Goal: Transaction & Acquisition: Register for event/course

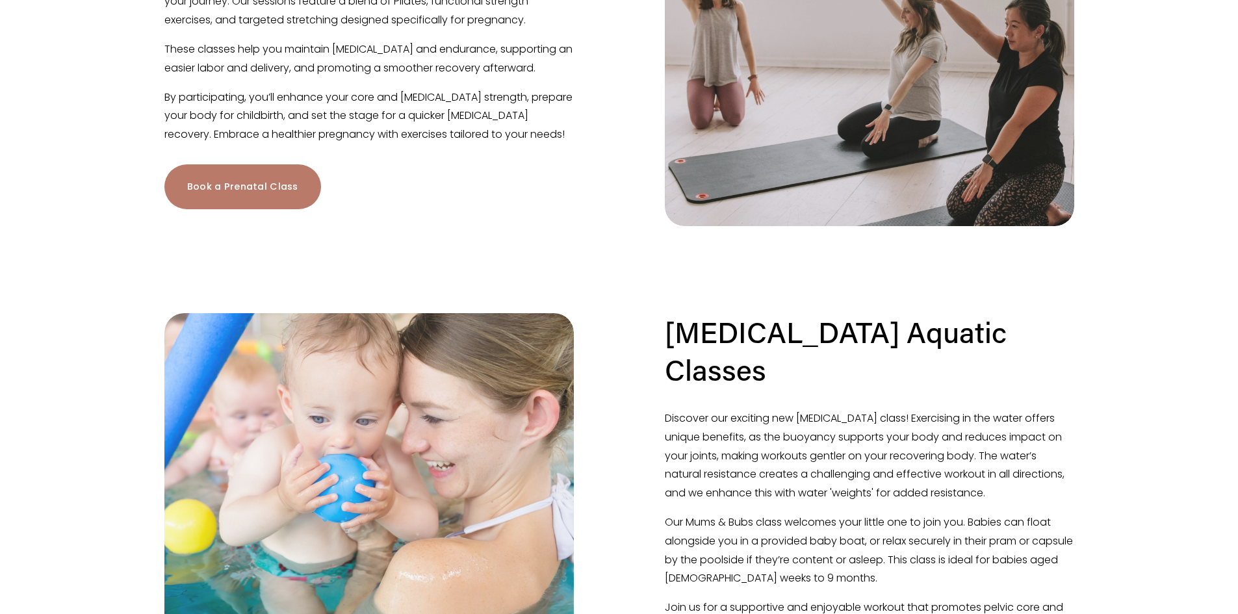
scroll to position [780, 0]
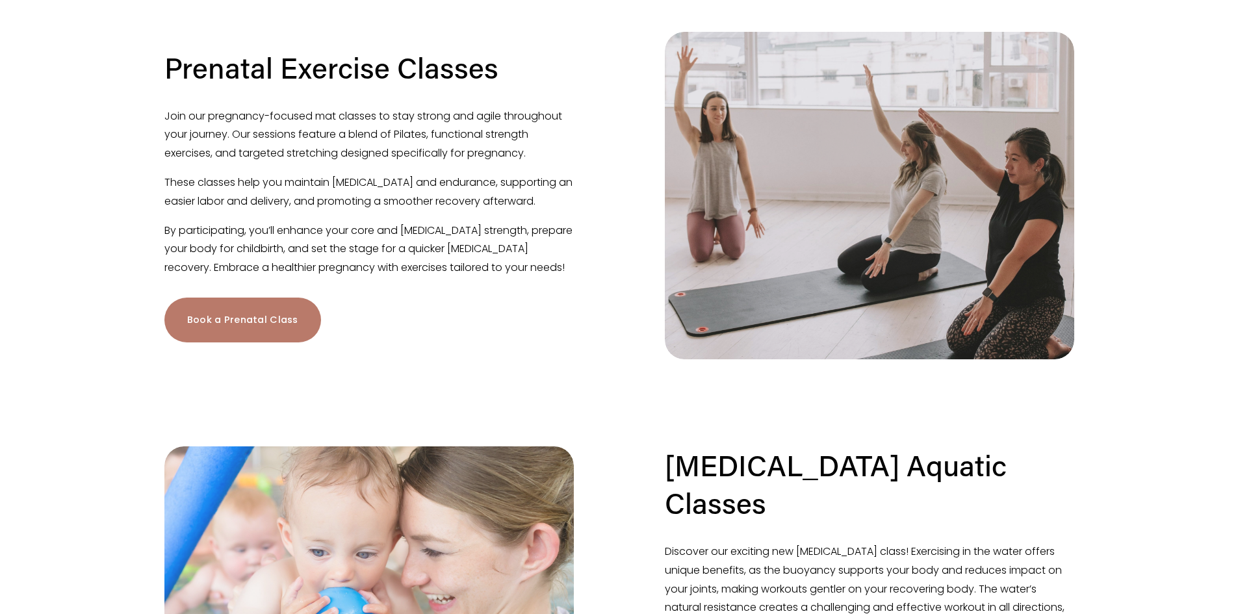
click at [283, 328] on link "Book a Prenatal Class" at bounding box center [242, 320] width 157 height 45
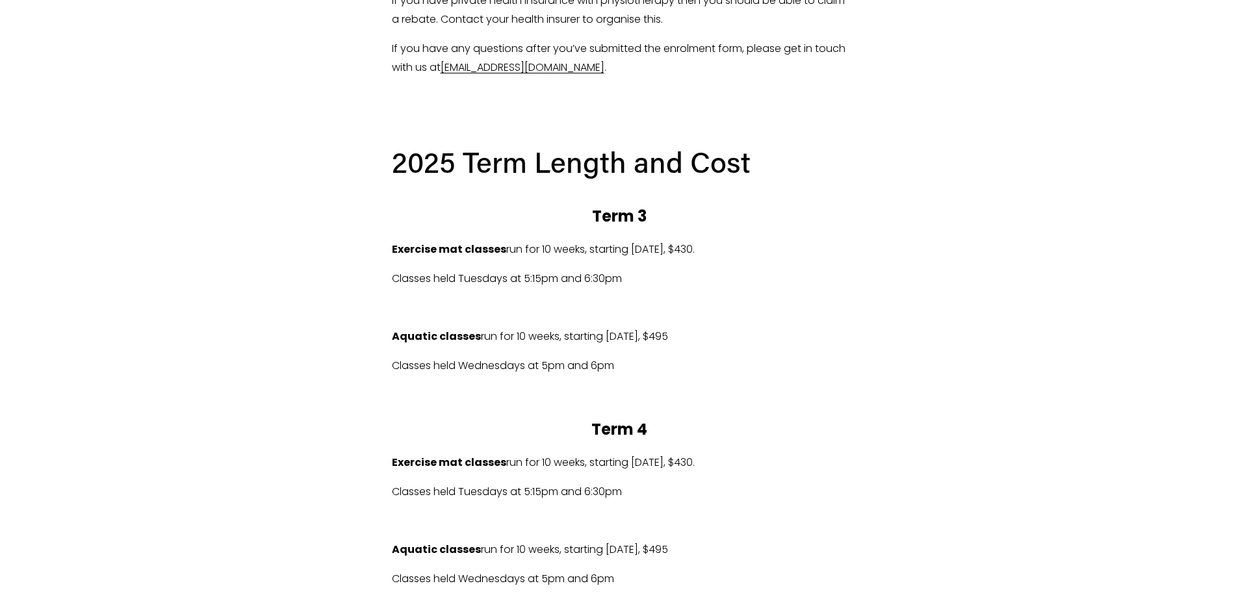
scroll to position [593, 0]
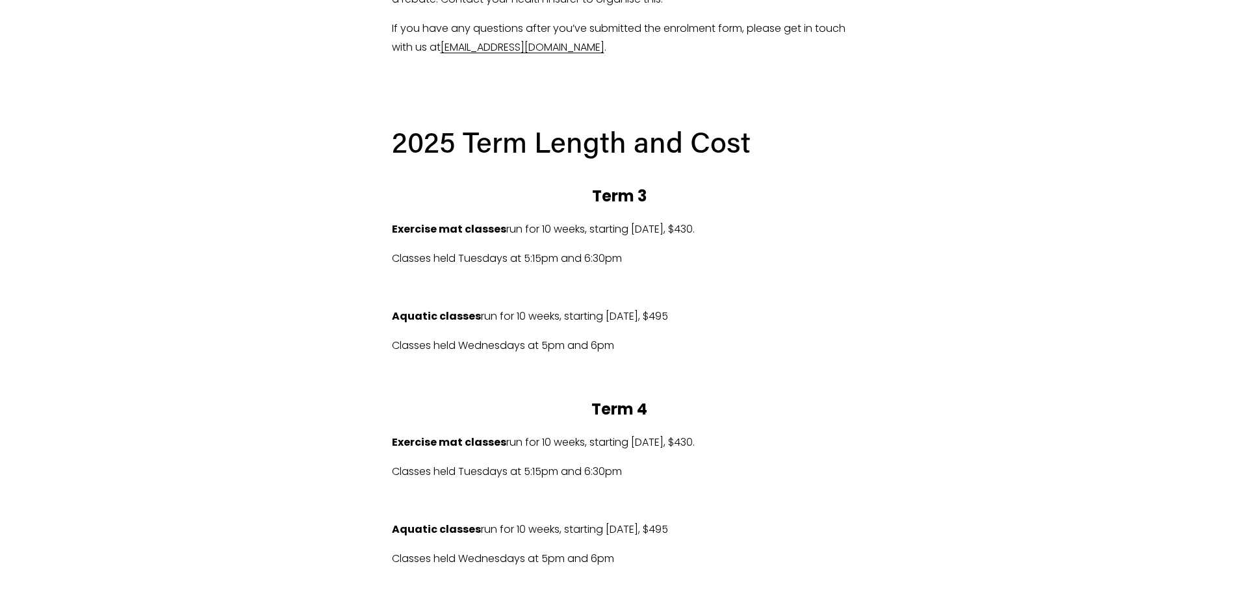
click at [664, 436] on p "Exercise mat classes run for 10 weeks, starting [DATE], $430." at bounding box center [619, 442] width 455 height 19
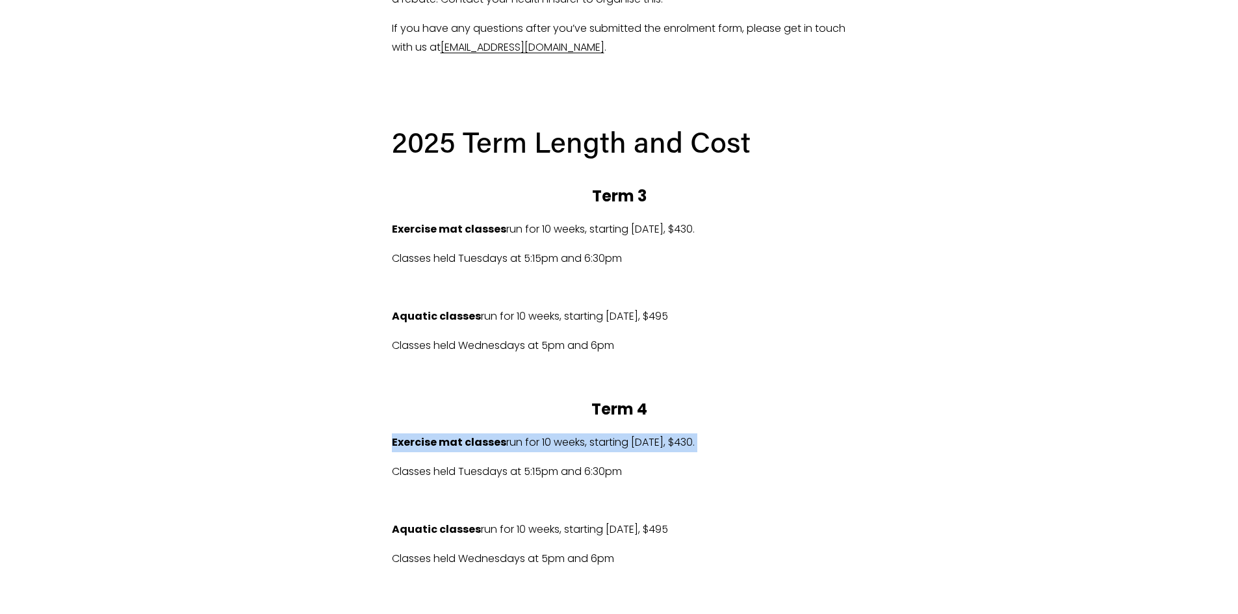
click at [664, 436] on p "Exercise mat classes run for 10 weeks, starting [DATE], $430." at bounding box center [619, 442] width 455 height 19
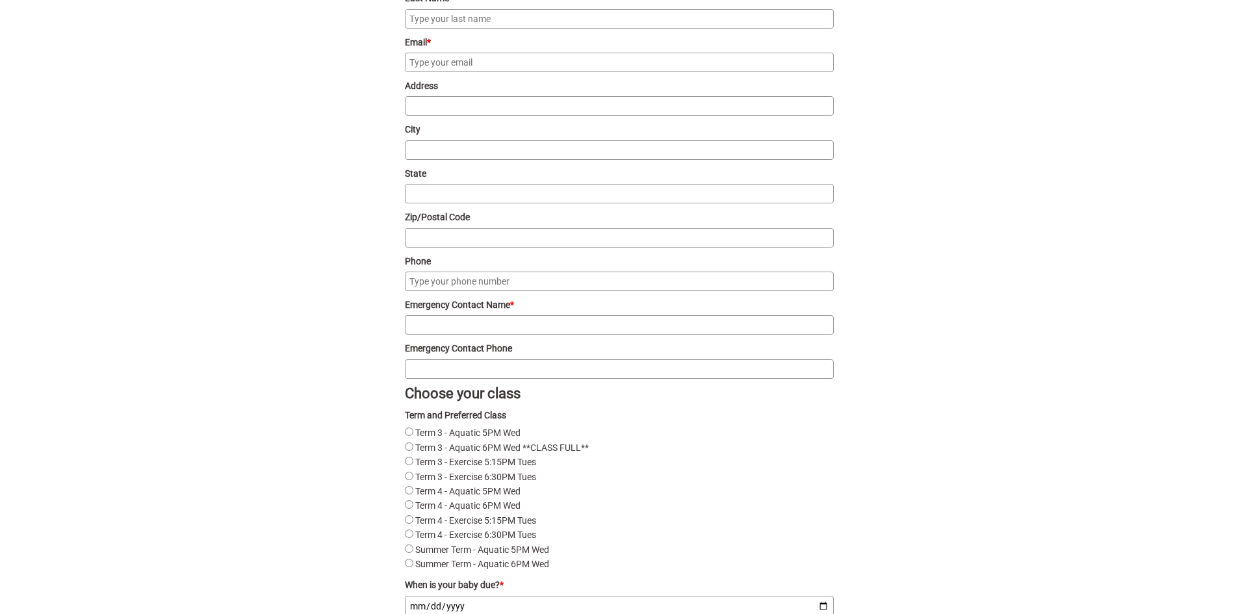
scroll to position [1632, 0]
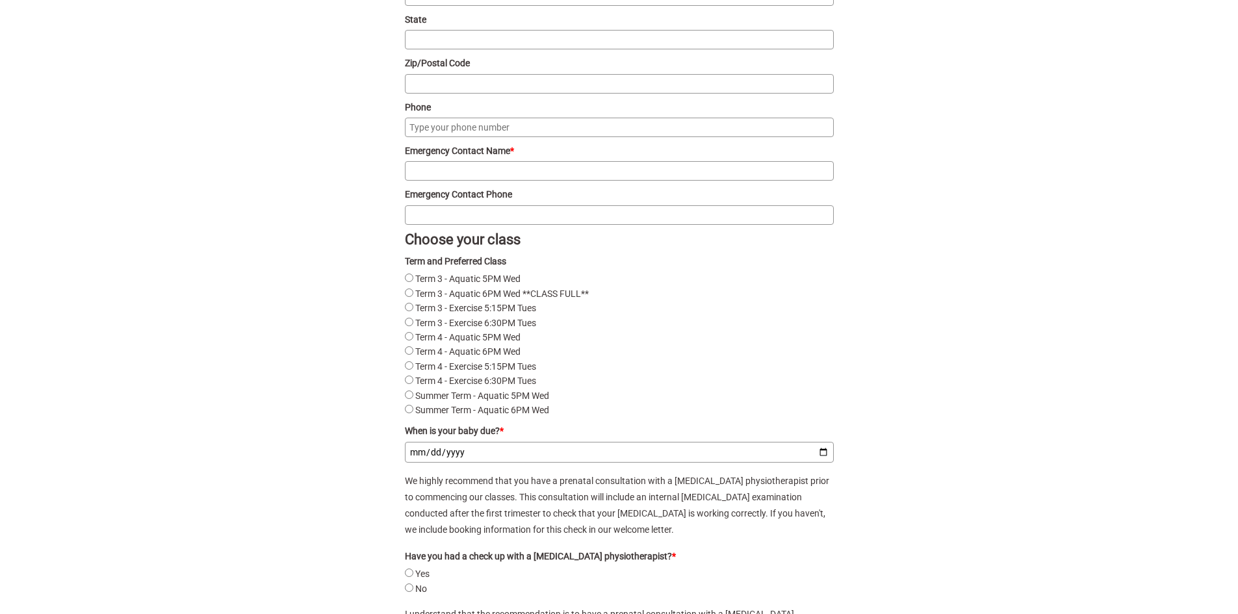
click at [641, 457] on input "When is your baby due? *" at bounding box center [619, 452] width 429 height 21
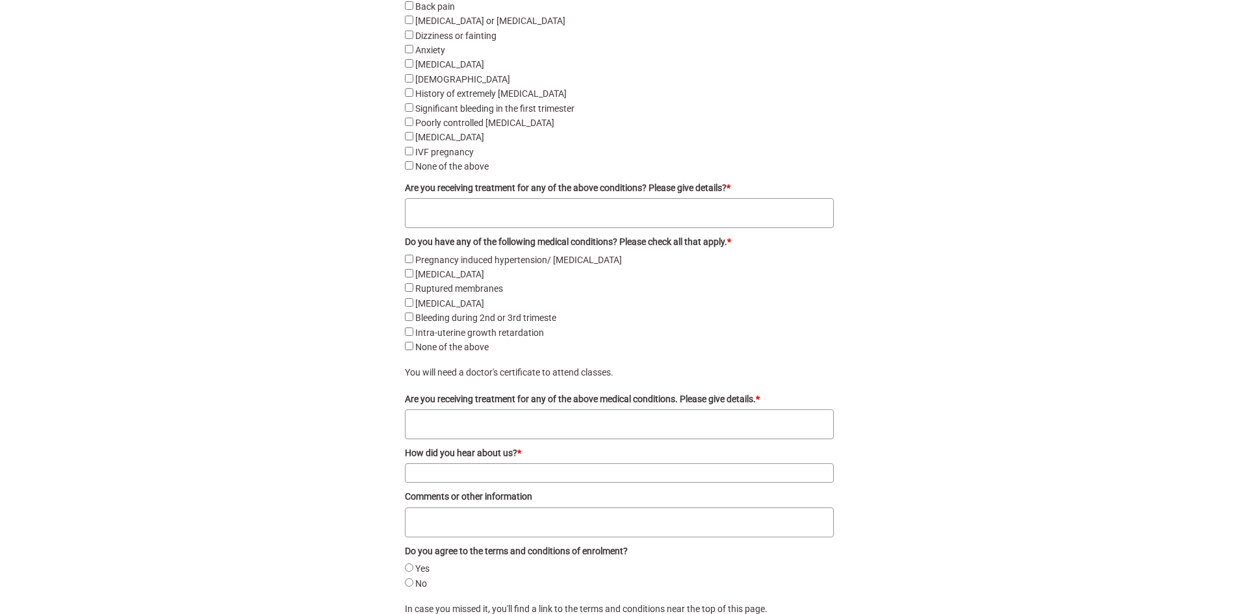
scroll to position [2542, 0]
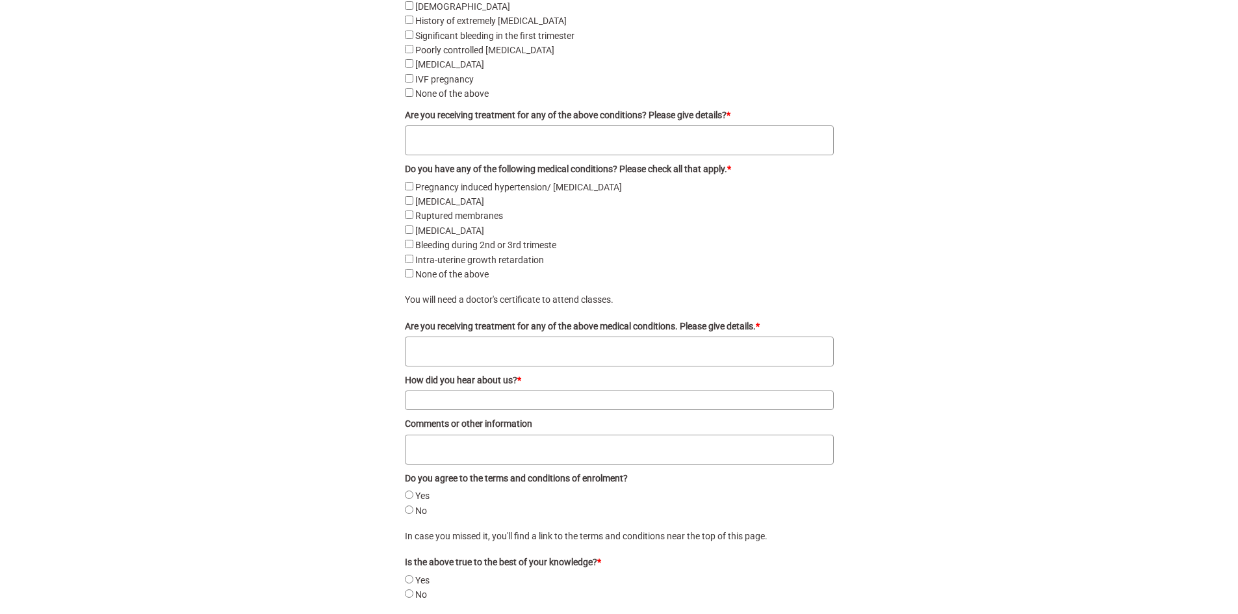
drag, startPoint x: 641, startPoint y: 457, endPoint x: 537, endPoint y: 330, distance: 164.0
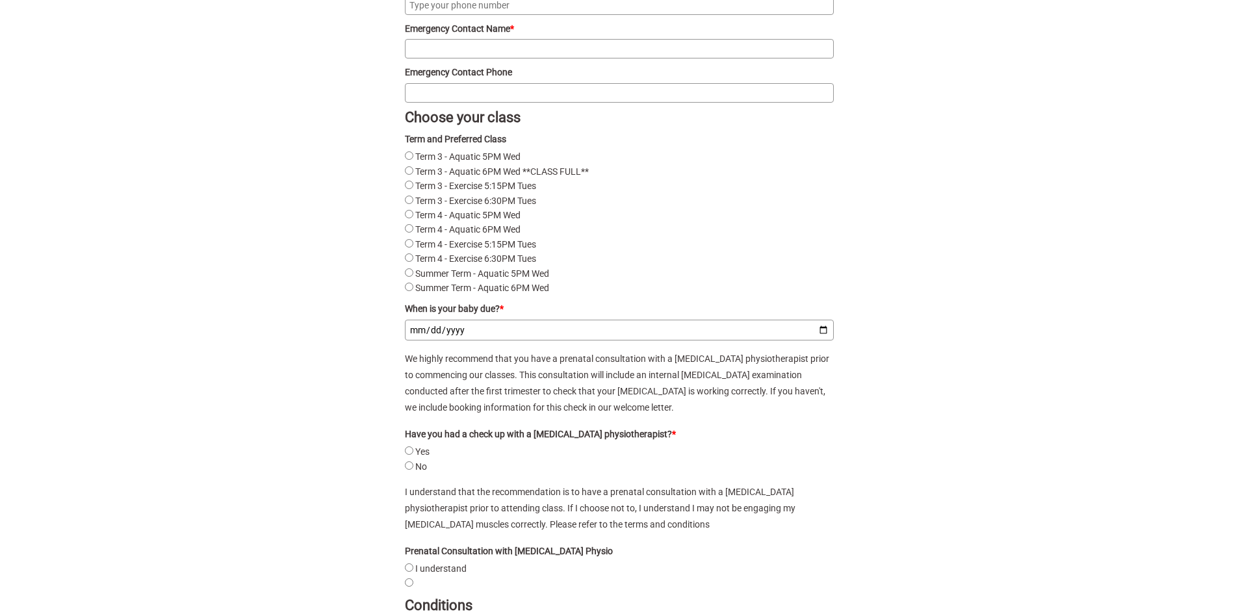
scroll to position [1567, 0]
